Goal: Find specific page/section: Find specific page/section

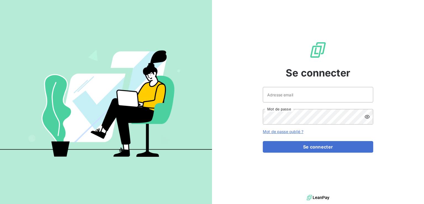
type input "[EMAIL_ADDRESS][DOMAIN_NAME]"
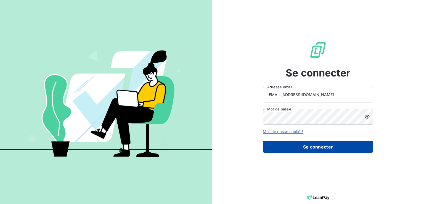
click at [310, 148] on button "Se connecter" at bounding box center [318, 147] width 110 height 12
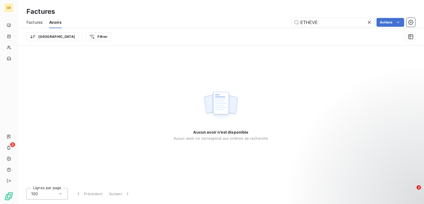
click at [36, 21] on span "Factures" at bounding box center [35, 23] width 16 height 6
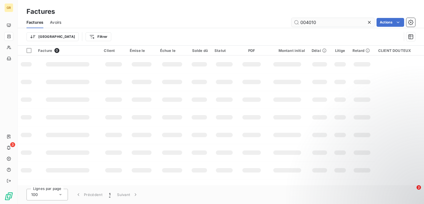
drag, startPoint x: 318, startPoint y: 21, endPoint x: 293, endPoint y: 22, distance: 24.6
click at [293, 22] on input "004010" at bounding box center [333, 22] width 83 height 9
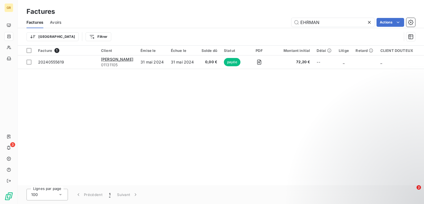
type input "EHRMAN"
click at [370, 20] on icon at bounding box center [370, 23] width 6 height 6
